Goal: Information Seeking & Learning: Find specific fact

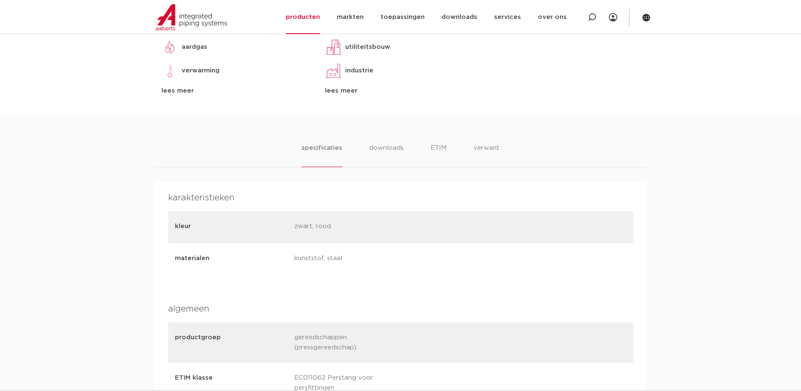
scroll to position [405, 0]
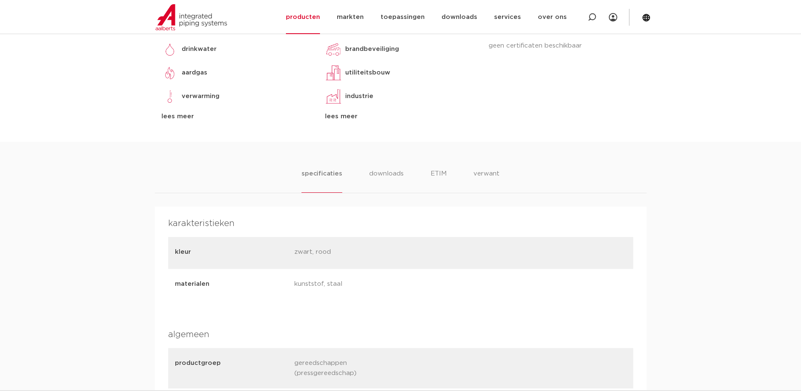
click at [487, 136] on div "toepassingen drinkwater aardgas verwarming koeling stoom perslucht solar instal…" at bounding box center [400, 74] width 491 height 135
click at [480, 177] on li "verwant" at bounding box center [486, 181] width 26 height 24
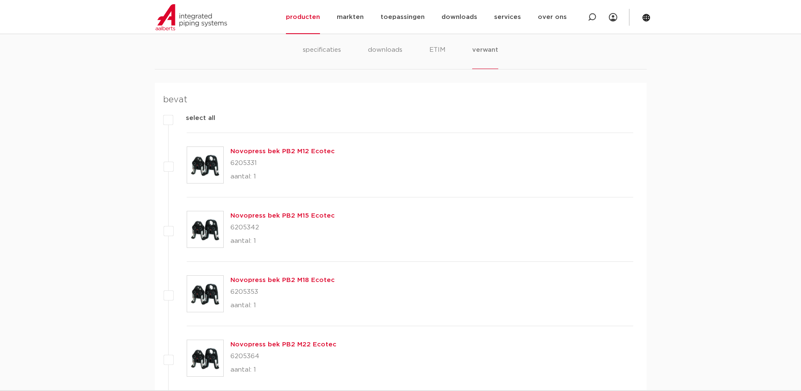
scroll to position [531, 0]
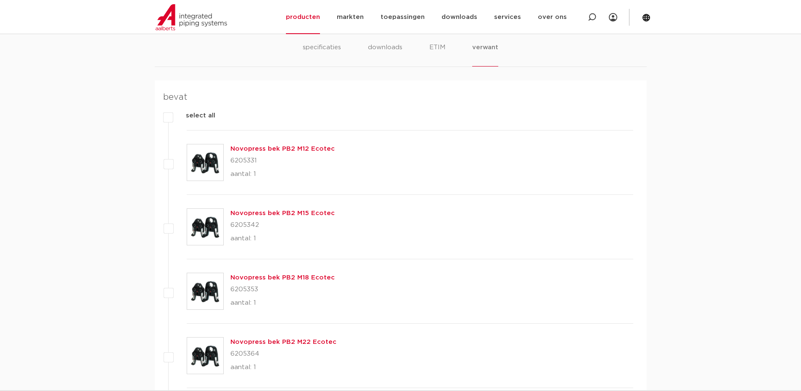
click at [275, 150] on link "Novopress bek PB2 M12 Ecotec" at bounding box center [282, 148] width 104 height 6
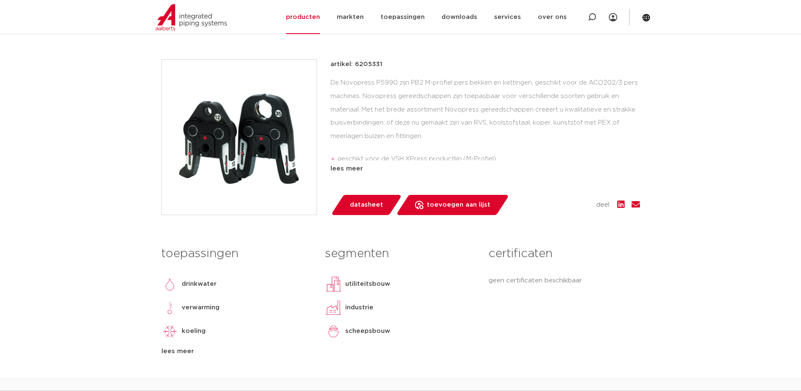
scroll to position [168, 0]
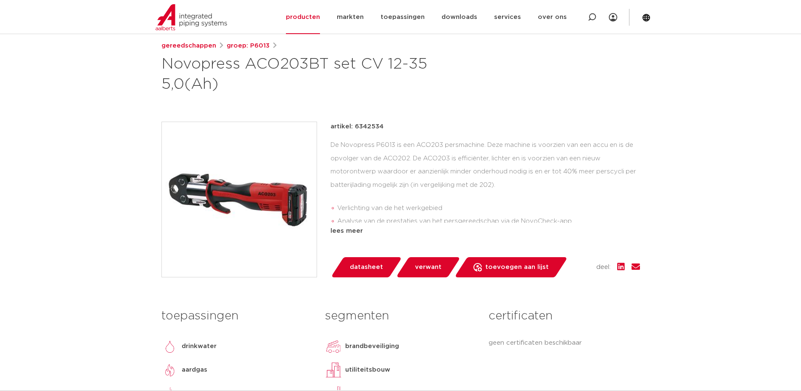
scroll to position [126, 0]
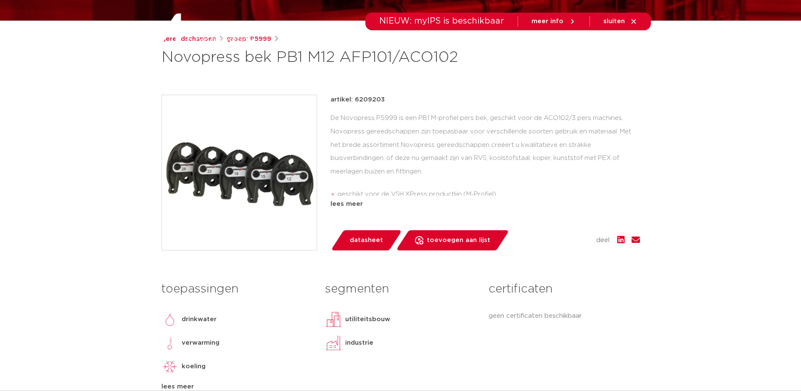
scroll to position [126, 0]
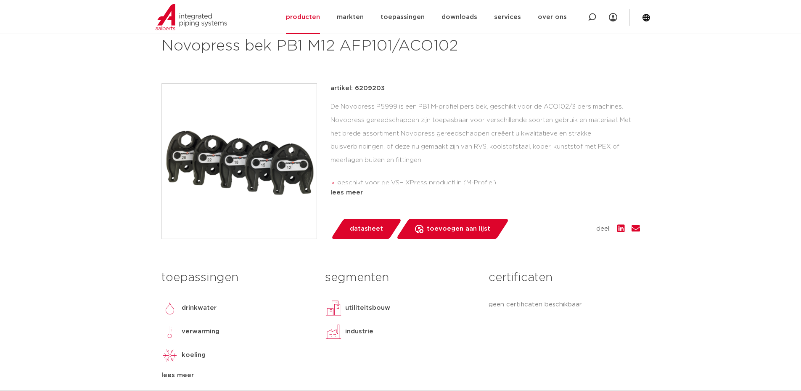
click at [364, 89] on p "artikel: 6209203" at bounding box center [357, 88] width 54 height 10
copy p "6209203"
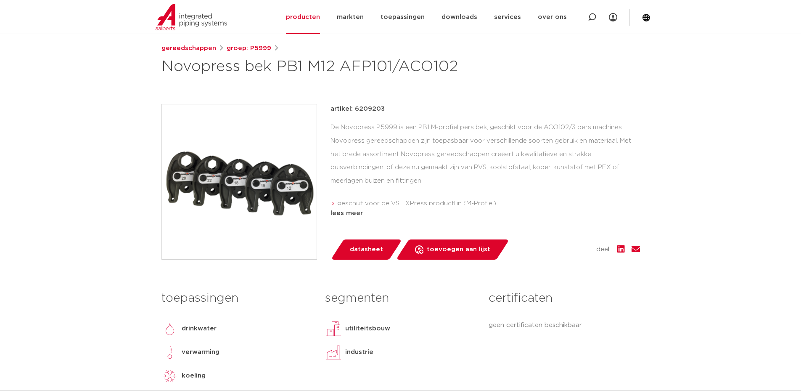
scroll to position [84, 0]
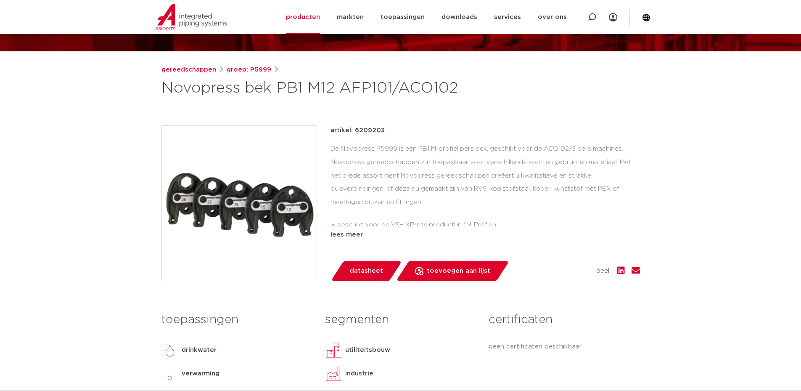
click at [290, 216] on img at bounding box center [239, 203] width 155 height 155
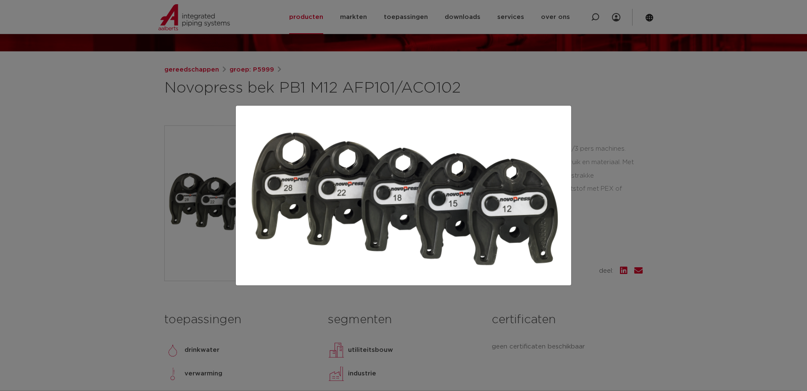
click at [547, 81] on div at bounding box center [403, 195] width 807 height 391
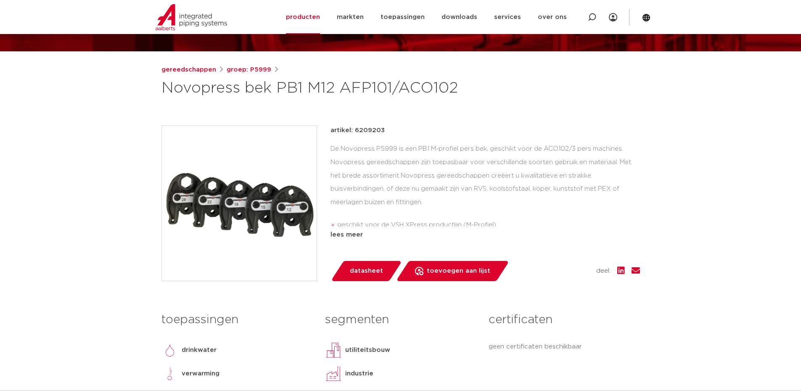
click at [372, 129] on p "artikel: 6209203" at bounding box center [357, 130] width 54 height 10
copy p "6209203"
